Goal: Task Accomplishment & Management: Use online tool/utility

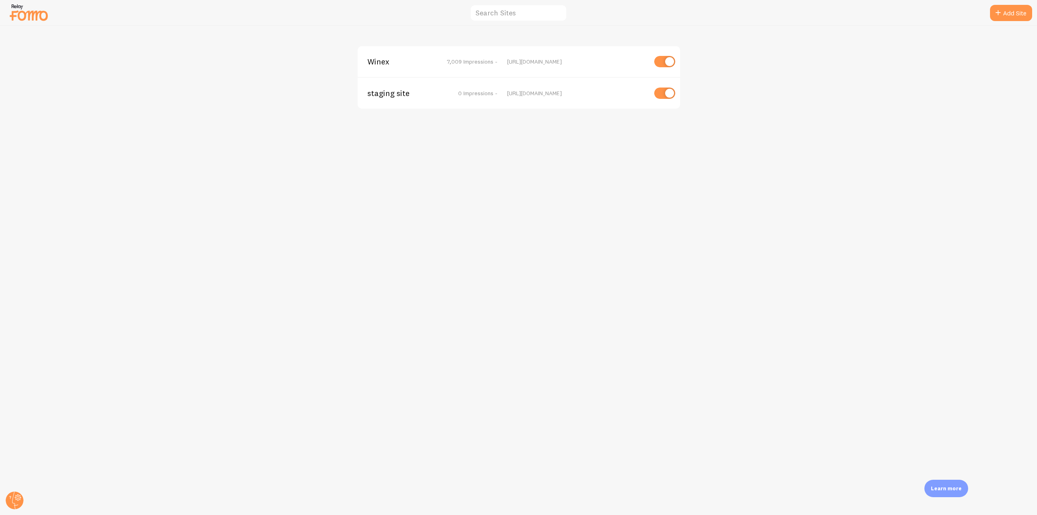
click at [378, 65] on span "Winex" at bounding box center [399, 61] width 65 height 7
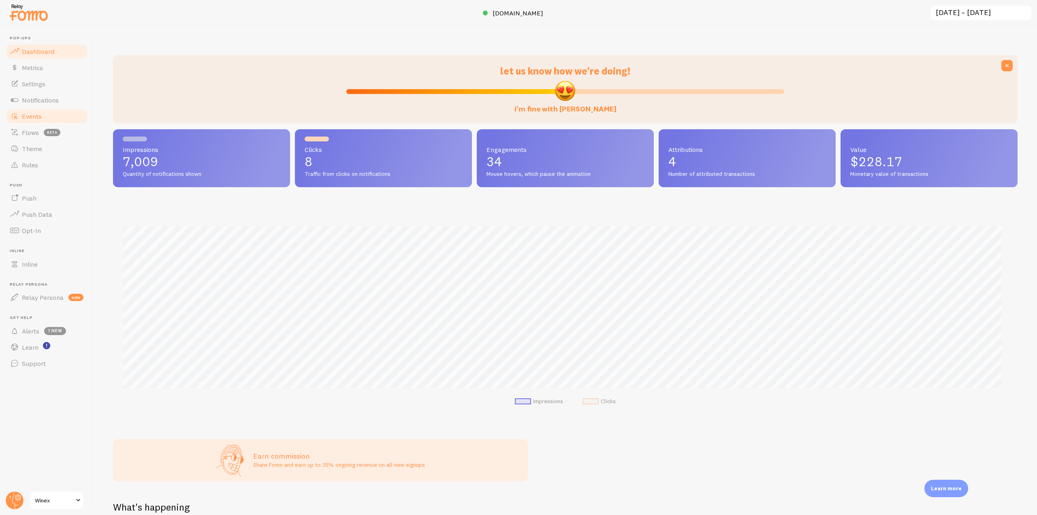
scroll to position [213, 898]
click at [61, 107] on link "Notifications" at bounding box center [46, 100] width 83 height 16
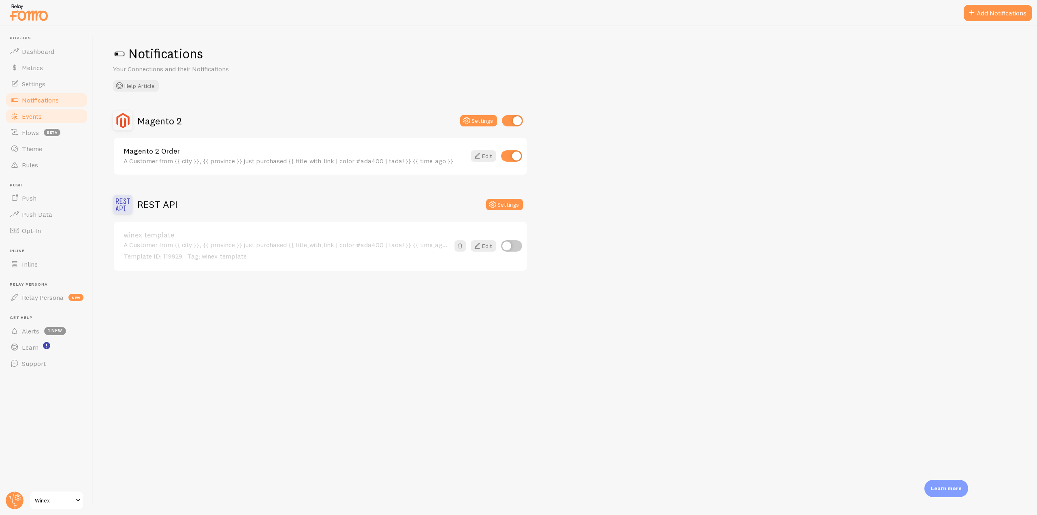
click at [53, 114] on link "Events" at bounding box center [46, 116] width 83 height 16
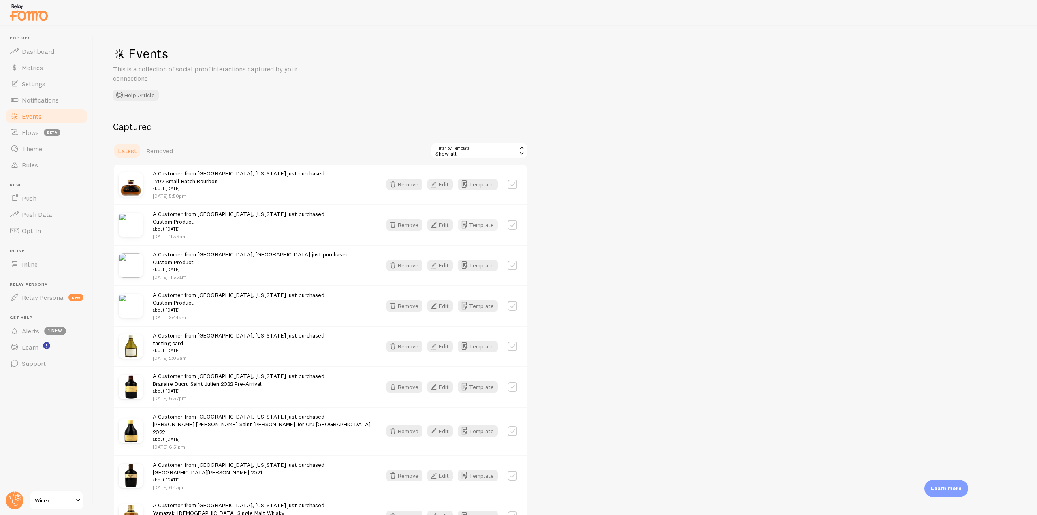
click at [476, 225] on button "Template" at bounding box center [478, 224] width 40 height 11
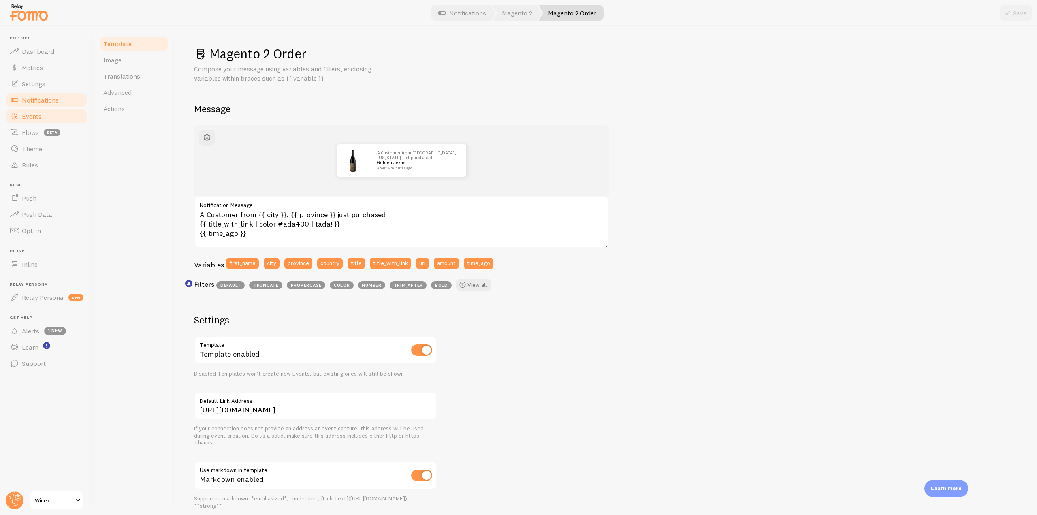
click at [34, 120] on link "Events" at bounding box center [46, 116] width 83 height 16
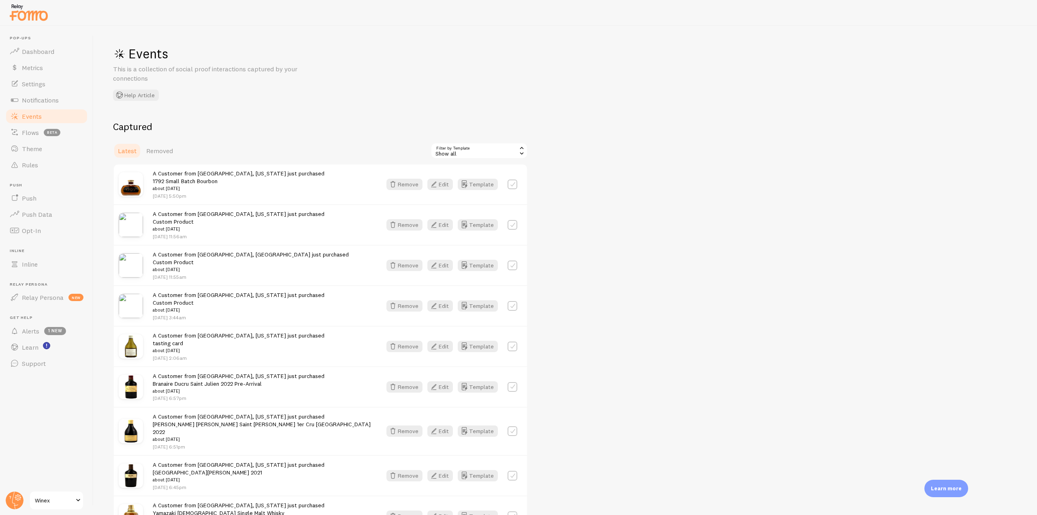
click at [30, 21] on img at bounding box center [29, 12] width 41 height 21
